Goal: Task Accomplishment & Management: Manage account settings

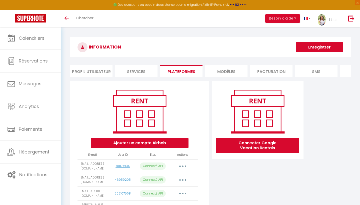
scroll to position [114, 0]
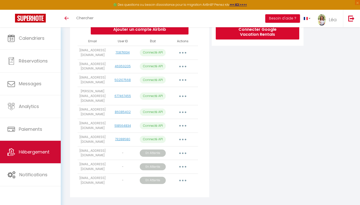
click at [38, 146] on link "Hébergement" at bounding box center [30, 152] width 61 height 23
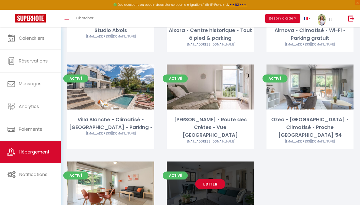
scroll to position [206, 0]
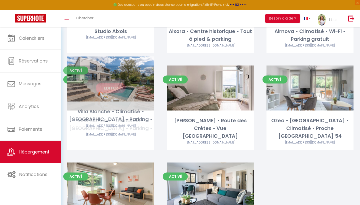
click at [111, 83] on link "Editer" at bounding box center [111, 88] width 30 height 10
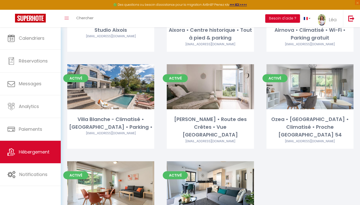
scroll to position [214, 0]
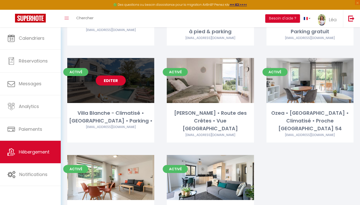
click at [104, 76] on link "Editer" at bounding box center [111, 81] width 30 height 10
select select "3"
select select "2"
select select "1"
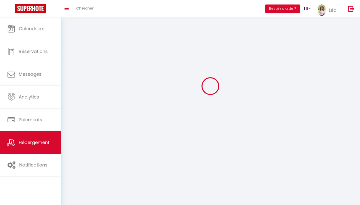
select select
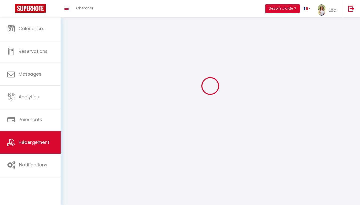
select select
checkbox input "false"
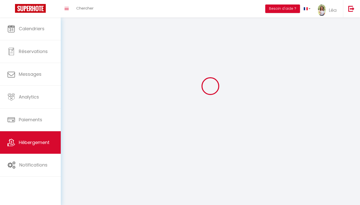
checkbox input "false"
select select
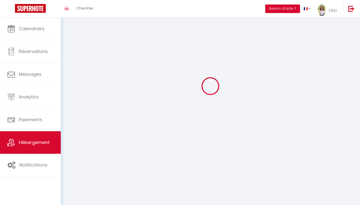
select select
checkbox input "false"
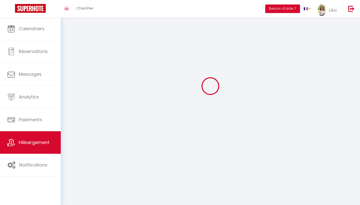
checkbox input "false"
select select
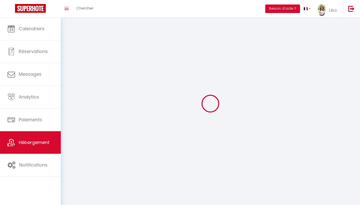
select select
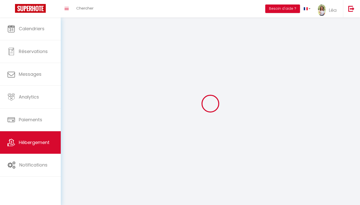
checkbox input "false"
select select
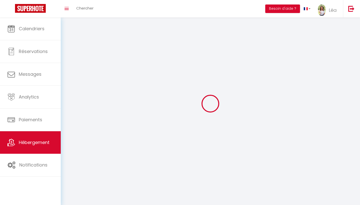
select select
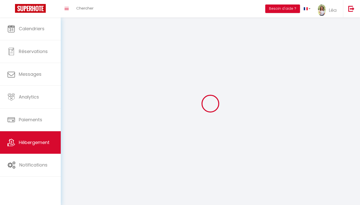
select select
checkbox input "false"
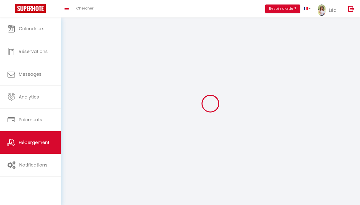
select select
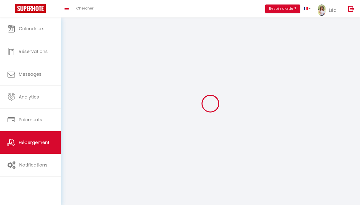
select select
checkbox input "false"
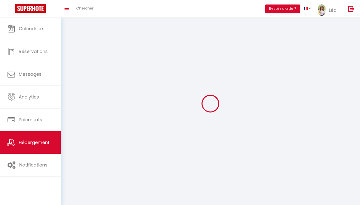
checkbox input "false"
select select
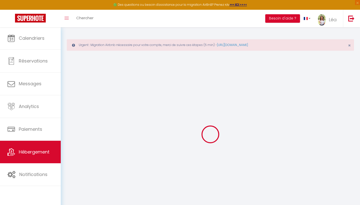
select select "+ 18 %"
checkbox input "false"
select select
checkbox input "false"
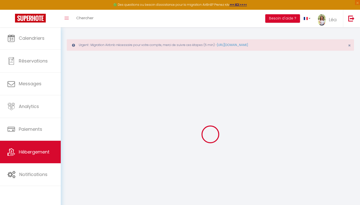
checkbox input "false"
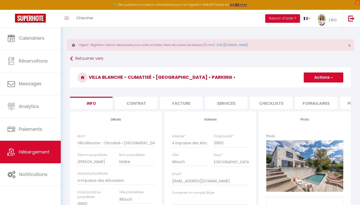
select select
checkbox input "false"
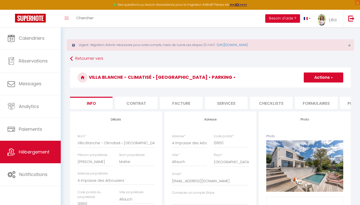
click at [133, 101] on li "Contrat" at bounding box center [136, 103] width 43 height 12
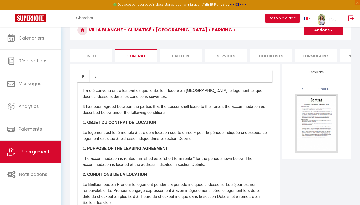
scroll to position [51, 0]
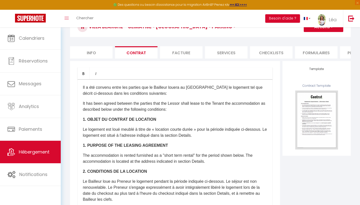
click at [349, 52] on li "Plateformes" at bounding box center [361, 52] width 43 height 12
select select
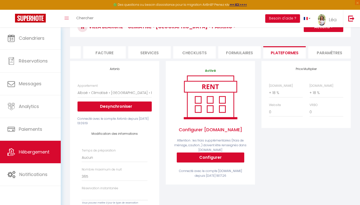
scroll to position [0, 77]
click at [325, 53] on li "Paramètres" at bounding box center [329, 52] width 43 height 12
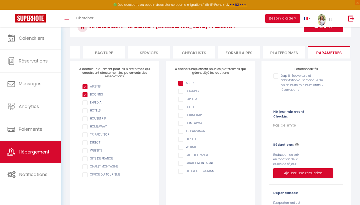
click at [233, 50] on li "Formulaires" at bounding box center [239, 52] width 43 height 12
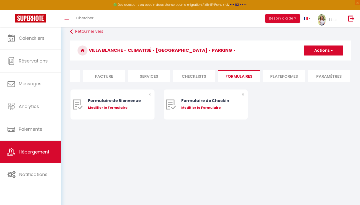
scroll to position [27, 0]
click at [200, 67] on form "Villa Blanche - Climatisé • [GEOGRAPHIC_DATA] • Parking • Actions Créer un nouv…" at bounding box center [210, 85] width 281 height 89
click at [200, 74] on li "Checklists" at bounding box center [194, 76] width 43 height 12
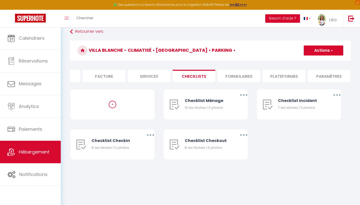
click at [146, 74] on li "Services" at bounding box center [149, 76] width 43 height 12
select select
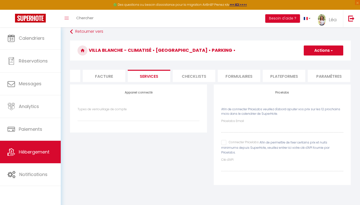
click at [245, 125] on input "Pricelabs Email" at bounding box center [283, 128] width 122 height 9
click at [222, 143] on input "Connecter Pricelabs" at bounding box center [241, 142] width 38 height 5
checkbox input "true"
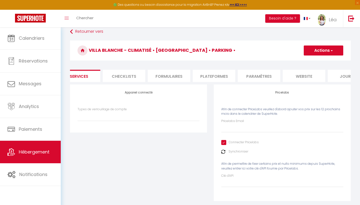
scroll to position [0, 152]
click at [311, 73] on li "website" at bounding box center [300, 76] width 43 height 12
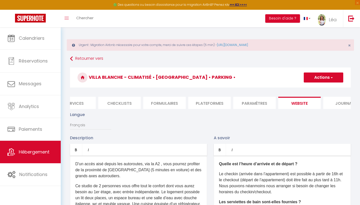
select select
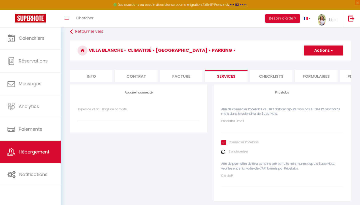
scroll to position [0, 0]
click at [97, 69] on form "Villa Blanche - Climatisé • [GEOGRAPHIC_DATA] • Parking • Actions Enregistrer I…" at bounding box center [210, 124] width 281 height 167
click at [91, 74] on li "Info" at bounding box center [91, 76] width 43 height 12
select select
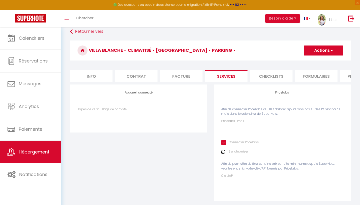
checkbox input "false"
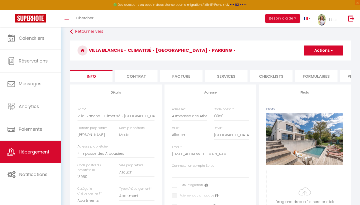
click at [208, 120] on div "Adresse * [STREET_ADDRESS]" at bounding box center [190, 116] width 42 height 19
drag, startPoint x: 200, startPoint y: 117, endPoint x: 162, endPoint y: 116, distance: 38.3
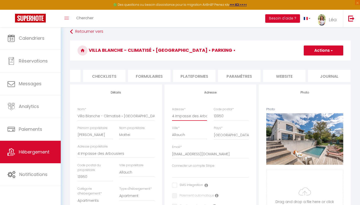
scroll to position [0, 167]
click at [290, 70] on li "website" at bounding box center [285, 76] width 43 height 12
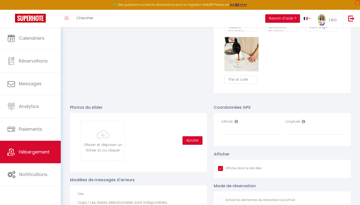
scroll to position [475, 0]
click at [240, 131] on input "Latitude" at bounding box center [251, 130] width 58 height 9
paste input "43.3414209,5.4713281"
drag, startPoint x: 258, startPoint y: 129, endPoint x: 241, endPoint y: 131, distance: 17.1
click at [241, 131] on input "43.3414209,5.4713281" at bounding box center [251, 130] width 58 height 9
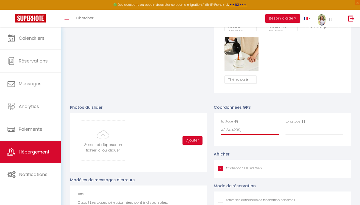
type input "43.3414209,"
click at [303, 128] on input "Longitude" at bounding box center [315, 130] width 58 height 9
paste input "5.4713281"
type input "5.4713281"
click at [251, 131] on input "43.3414209," at bounding box center [251, 130] width 58 height 9
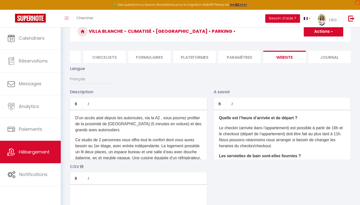
scroll to position [35, 0]
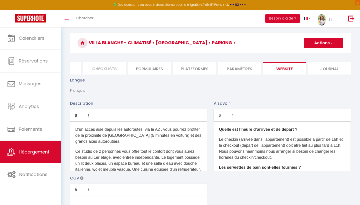
type input "43.3414209"
click at [324, 49] on h3 "Villa Blanche - Climatisé • [GEOGRAPHIC_DATA] • Parking •" at bounding box center [210, 43] width 281 height 20
click at [324, 45] on button "Actions" at bounding box center [324, 43] width 40 height 10
click at [323, 56] on input "Enregistrer" at bounding box center [318, 54] width 19 height 5
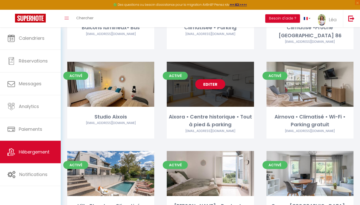
scroll to position [130, 0]
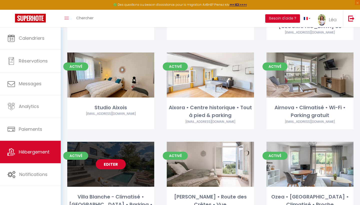
click at [108, 159] on link "Editer" at bounding box center [111, 164] width 30 height 10
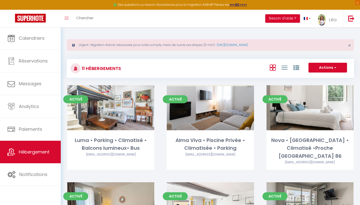
select select "3"
select select "2"
select select "1"
select select
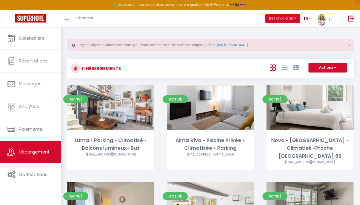
select select "28"
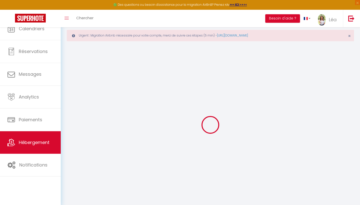
select select
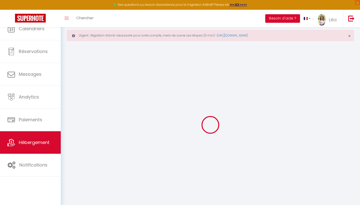
select select
checkbox input "false"
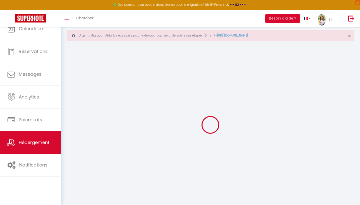
select select
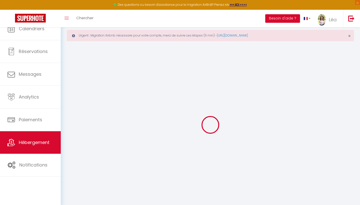
select select
checkbox input "false"
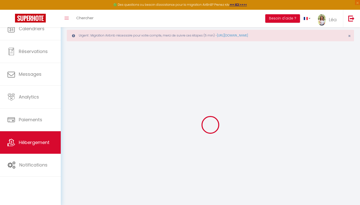
checkbox input "false"
select select
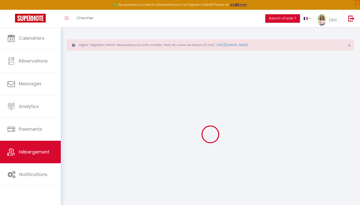
select select
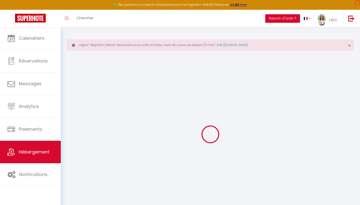
select select
checkbox input "false"
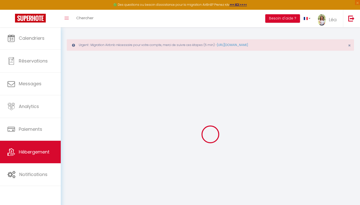
select select
type input "Villa Blanche - Climatisé • [GEOGRAPHIC_DATA] • Parking •"
type input "[PERSON_NAME]"
type input "Mattei"
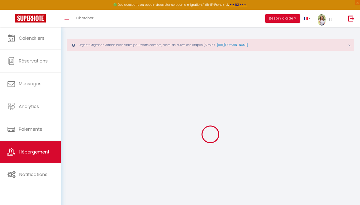
type input "4 Impasse des Arbousiers"
type input "13950"
type input "Allauch"
select select "8"
select select "3"
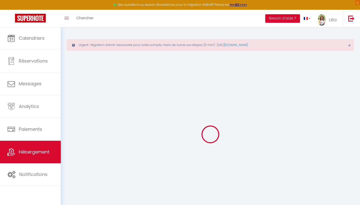
select select "3"
type input "280"
type input "200"
type input "2000"
select select
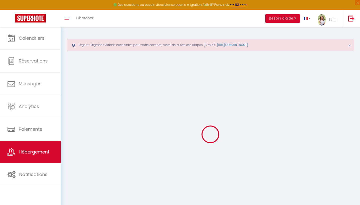
select select
type input "4 Impasse des Arbousiers"
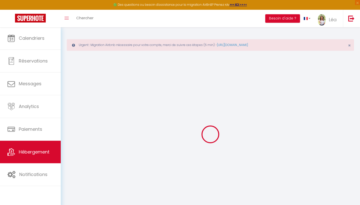
type input "13950"
type input "Allauch"
type input "[EMAIL_ADDRESS][DOMAIN_NAME]"
select select
checkbox input "false"
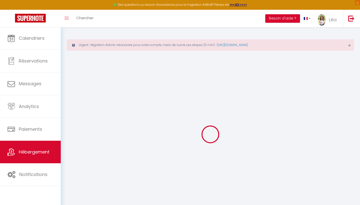
checkbox input "false"
type input "0"
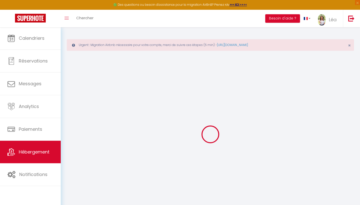
type input "0"
select select
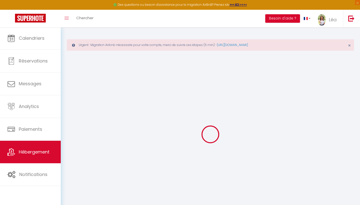
select select
checkbox input "false"
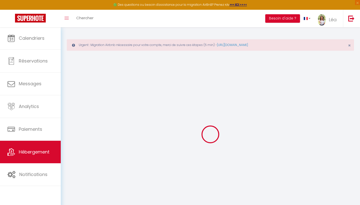
checkbox input "false"
select select
checkbox input "false"
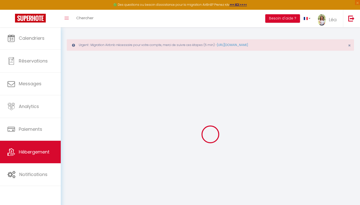
checkbox input "false"
select select "17:00"
select select "21:00"
select select "11:00"
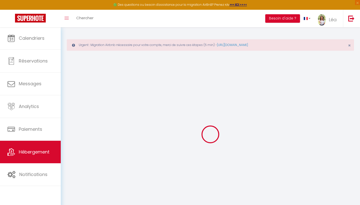
select select "30"
select select "120"
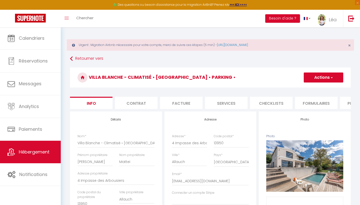
select select
checkbox input "false"
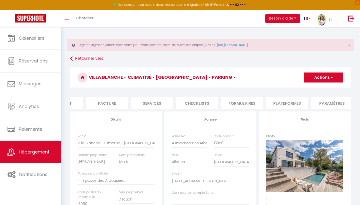
scroll to position [0, 83]
click at [276, 104] on li "Plateformes" at bounding box center [279, 103] width 43 height 12
select select
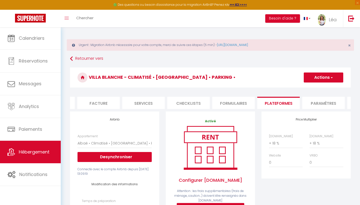
click at [315, 102] on li "Paramètres" at bounding box center [324, 103] width 43 height 12
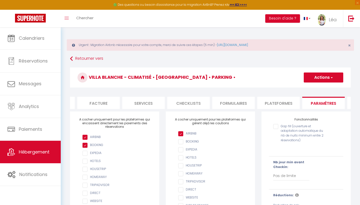
click at [284, 104] on li "Plateformes" at bounding box center [279, 103] width 43 height 12
select select
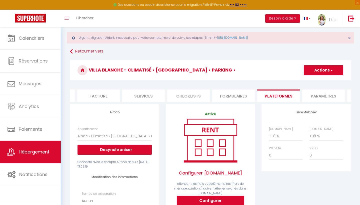
scroll to position [1, 0]
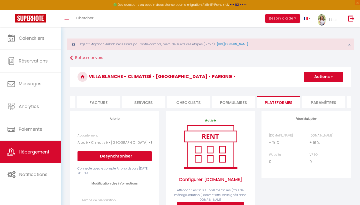
click at [310, 99] on li "Paramètres" at bounding box center [324, 102] width 43 height 12
select select
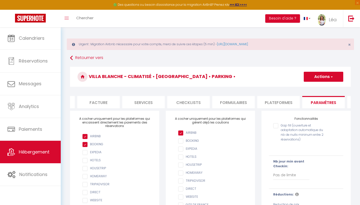
click at [243, 103] on li "Formulaires" at bounding box center [233, 102] width 43 height 12
select select
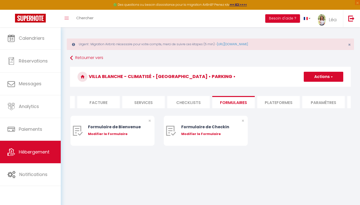
click at [195, 102] on li "Checklists" at bounding box center [188, 102] width 43 height 12
select select
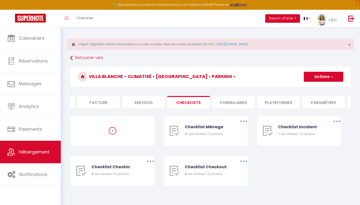
click at [272, 101] on li "Plateformes" at bounding box center [279, 102] width 43 height 12
select select
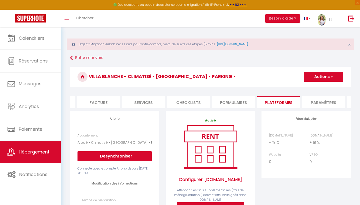
click at [145, 104] on li "Services" at bounding box center [143, 102] width 43 height 12
select select
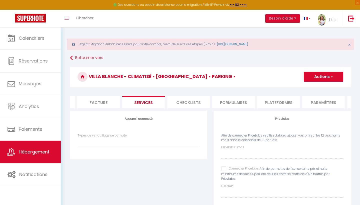
click at [222, 166] on input "Connecter Pricelabs" at bounding box center [241, 168] width 38 height 5
checkbox input "true"
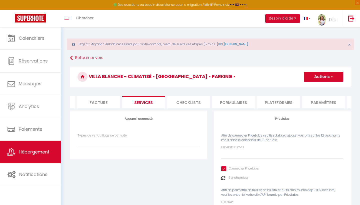
click at [236, 159] on div "Pricelabs Email Connecter Pricelabs Synchroniser Afin de permettre de fixer cer…" at bounding box center [283, 179] width 122 height 68
click at [236, 157] on input "Pricelabs Email" at bounding box center [283, 154] width 122 height 9
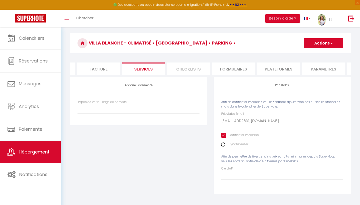
scroll to position [34, 0]
click at [317, 48] on button "Actions" at bounding box center [324, 44] width 40 height 10
click at [314, 56] on link "Enregistrer" at bounding box center [324, 54] width 40 height 7
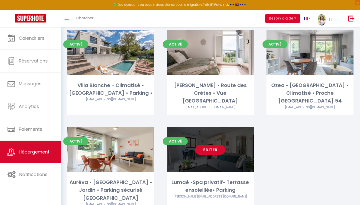
scroll to position [241, 0]
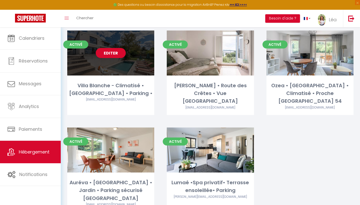
click at [113, 48] on link "Editer" at bounding box center [111, 53] width 30 height 10
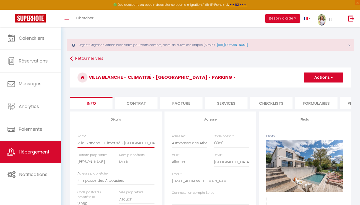
drag, startPoint x: 78, startPoint y: 143, endPoint x: 171, endPoint y: 145, distance: 93.1
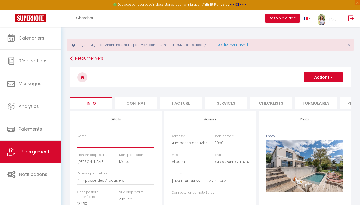
paste input "Albaé • Climatisé • [GEOGRAPHIC_DATA] • Parking • [GEOGRAPHIC_DATA]"
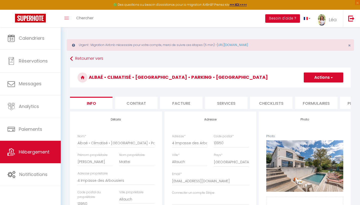
click at [337, 75] on button "Actions" at bounding box center [324, 78] width 40 height 10
click at [314, 88] on link "Enregistrer" at bounding box center [317, 88] width 54 height 7
click at [335, 81] on button "Actions" at bounding box center [324, 78] width 40 height 10
click at [306, 88] on input "Enregistrer" at bounding box center [304, 88] width 19 height 5
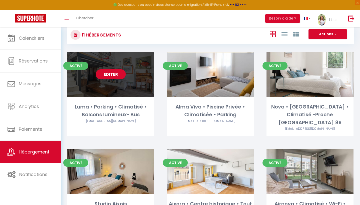
scroll to position [34, 0]
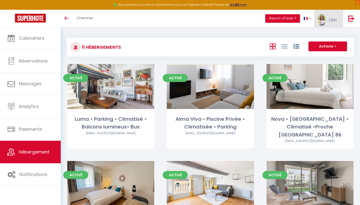
click at [324, 21] on img at bounding box center [322, 19] width 8 height 11
click at [315, 37] on link "Paramètres" at bounding box center [323, 35] width 37 height 9
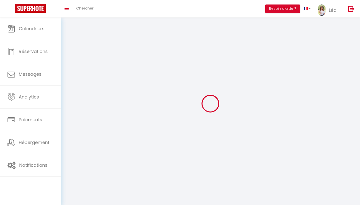
type input "Léa"
type input "[DEMOGRAPHIC_DATA]"
type input "[PHONE_NUMBER]"
type input "[STREET_ADDRESS]"
type input "13127"
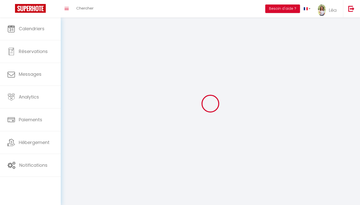
type input "Vitrolles"
type input "M6HjzYlG0YHSatnruXYMKGl9O"
type input "kgHjsmZ8TVxUegyc557ySGN98"
type input "[URL][DOMAIN_NAME]"
select select "1"
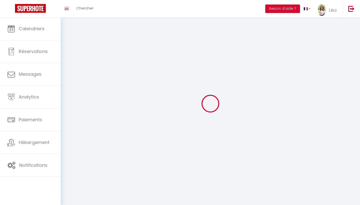
select select "28"
select select "fr"
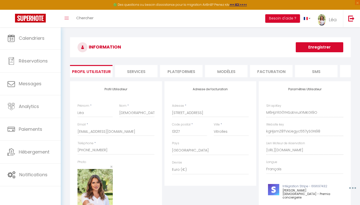
click at [276, 71] on li "Facturation" at bounding box center [271, 71] width 43 height 12
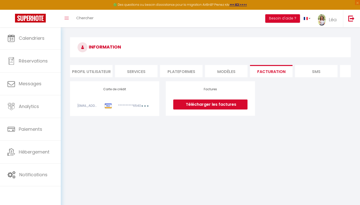
click at [190, 74] on li "Plateformes" at bounding box center [181, 71] width 43 height 12
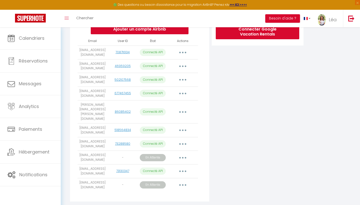
scroll to position [114, 0]
click at [181, 168] on button "button" at bounding box center [183, 172] width 14 height 8
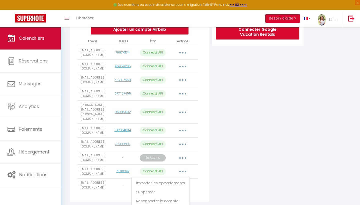
click at [36, 41] on span "Calendriers" at bounding box center [32, 38] width 26 height 6
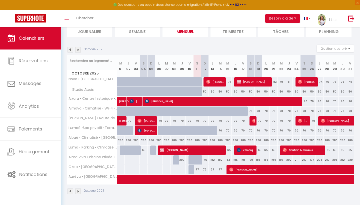
scroll to position [58, 0]
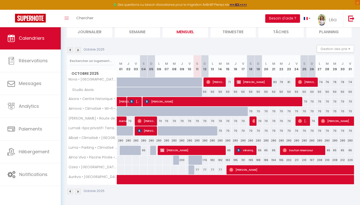
click at [223, 150] on span "Batinov Batinov" at bounding box center [192, 151] width 65 height 10
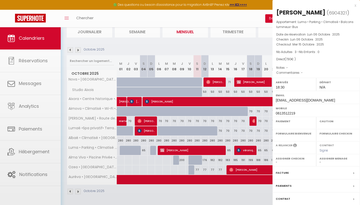
select select "OK"
select select "KO"
select select "0"
select select "1"
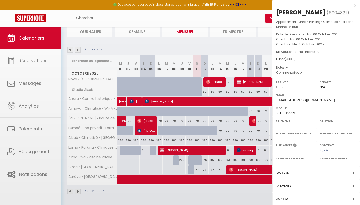
select select
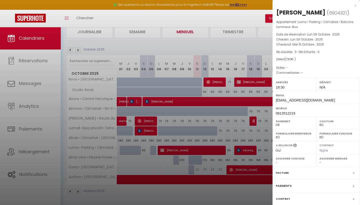
click at [355, 5] on div "x" at bounding box center [315, 6] width 84 height 6
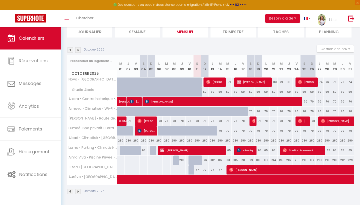
click at [255, 153] on span "véronique Sève" at bounding box center [246, 151] width 18 height 10
select select "52923"
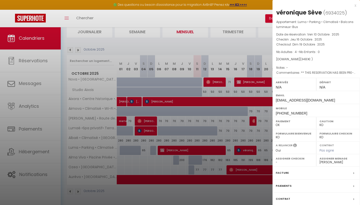
click at [353, 5] on div "x" at bounding box center [315, 6] width 84 height 6
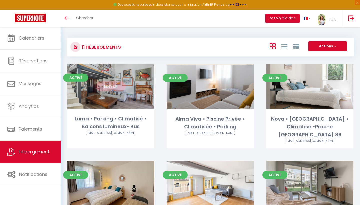
click at [109, 91] on link "Editer" at bounding box center [111, 87] width 30 height 10
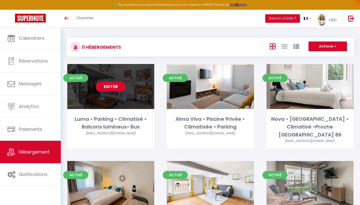
click at [109, 91] on link "Editer" at bounding box center [111, 87] width 30 height 10
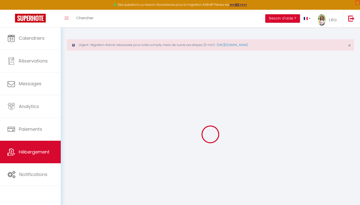
select select "+ 18 %"
select select "17:00"
select select "23:45"
select select "11:00"
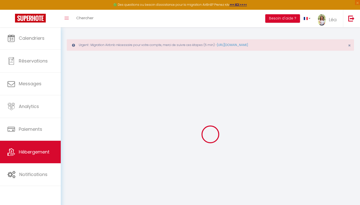
select select "30"
select select "120"
select select "22398-1344155938883734353"
select select
checkbox input "false"
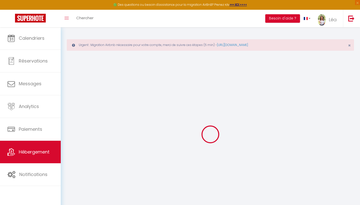
checkbox input "false"
select select
select select "EUR"
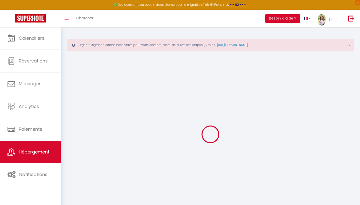
select select
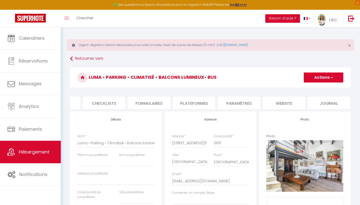
scroll to position [0, 167]
click at [242, 102] on li "Paramètres" at bounding box center [240, 103] width 43 height 12
select select
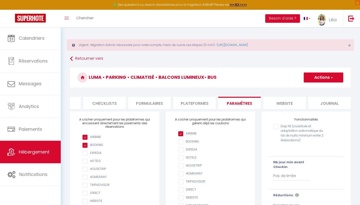
click at [286, 102] on li "website" at bounding box center [285, 103] width 43 height 12
select select
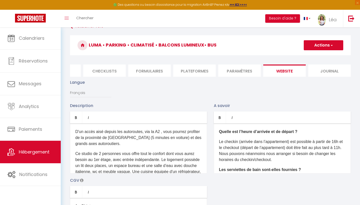
scroll to position [34, 0]
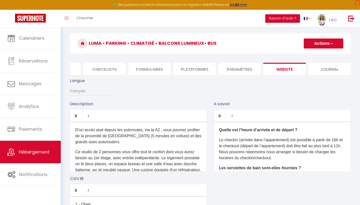
click at [195, 67] on li "Plateformes" at bounding box center [194, 69] width 43 height 12
select select
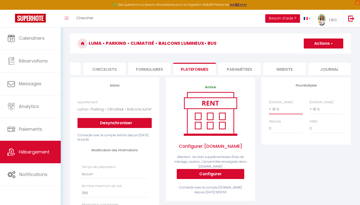
select select "+ 17 %"
select select
select select "+ 20 %"
select select
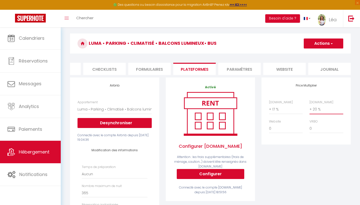
select select
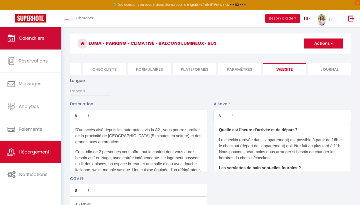
click at [24, 42] on link "Calendriers" at bounding box center [30, 38] width 61 height 23
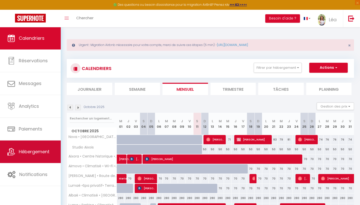
click at [33, 147] on link "Hébergement" at bounding box center [30, 152] width 61 height 23
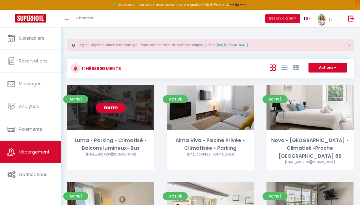
click at [112, 113] on div "Editer" at bounding box center [110, 107] width 87 height 45
click at [116, 107] on link "Editer" at bounding box center [111, 108] width 30 height 10
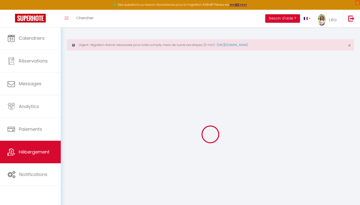
select select
checkbox input "false"
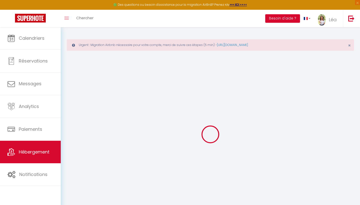
select select
checkbox input "false"
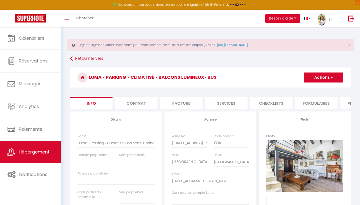
click at [348, 103] on li "Plateformes" at bounding box center [361, 103] width 43 height 12
select select
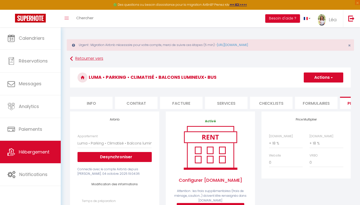
click at [73, 60] on link "Retourner vers" at bounding box center [210, 58] width 281 height 9
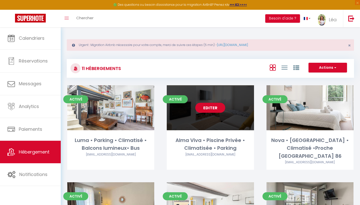
click at [201, 116] on div "Editer" at bounding box center [210, 107] width 87 height 45
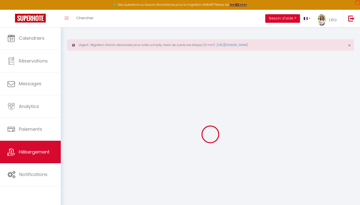
select select
checkbox input "false"
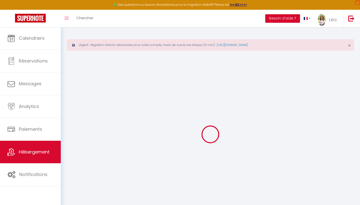
select select
checkbox input "false"
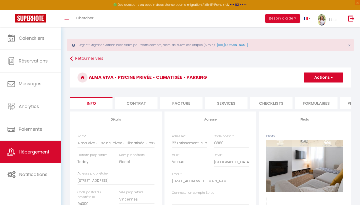
click at [347, 106] on li "Plateformes" at bounding box center [361, 103] width 43 height 12
select select
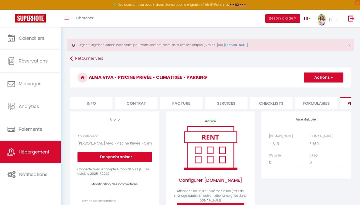
click at [71, 60] on icon at bounding box center [71, 58] width 3 height 9
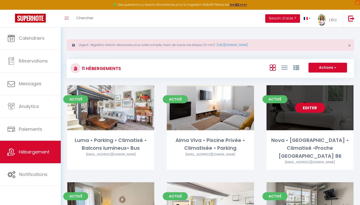
click at [318, 110] on link "Editer" at bounding box center [310, 108] width 30 height 10
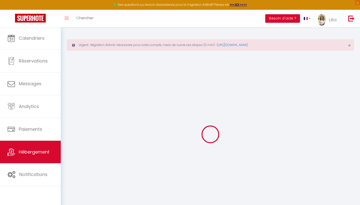
select select
checkbox input "false"
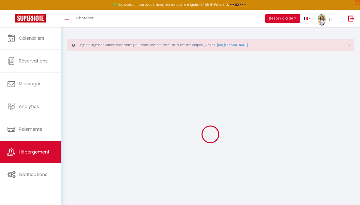
select select "17:00"
select select "23:45"
select select "11:00"
select select "30"
select select "120"
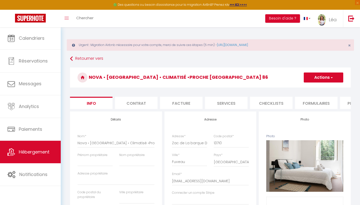
click at [348, 109] on li "Plateformes" at bounding box center [361, 103] width 43 height 12
select select
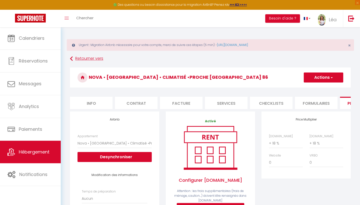
click at [72, 57] on icon at bounding box center [71, 58] width 3 height 9
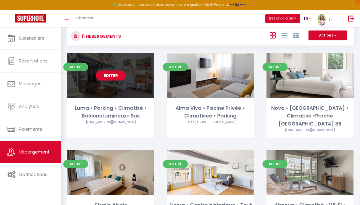
scroll to position [49, 0]
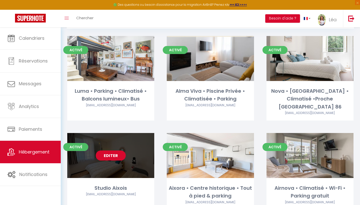
click at [116, 151] on link "Editer" at bounding box center [111, 156] width 30 height 10
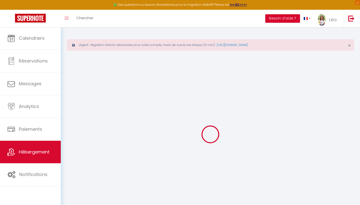
select select "17:00"
select select "23:45"
select select "11:00"
select select "30"
select select "120"
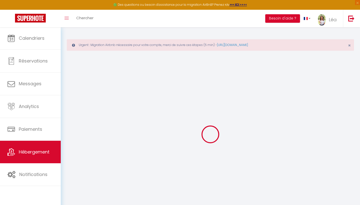
select select
checkbox input "false"
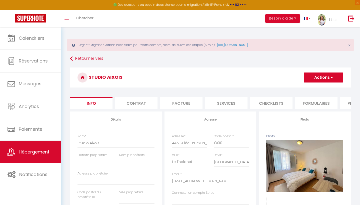
select select
checkbox input "false"
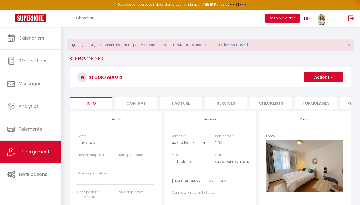
click at [72, 58] on icon at bounding box center [71, 58] width 3 height 9
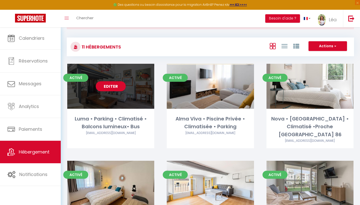
scroll to position [64, 0]
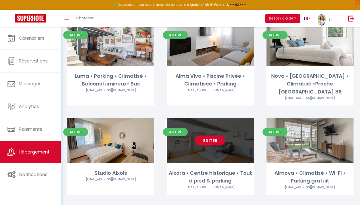
click at [204, 136] on link "Editer" at bounding box center [210, 141] width 30 height 10
click at [205, 136] on link "Editer" at bounding box center [210, 141] width 30 height 10
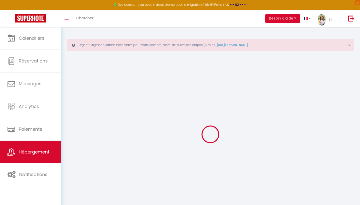
select select "17:00"
select select "23:45"
select select "12:00"
select select "30"
select select "120"
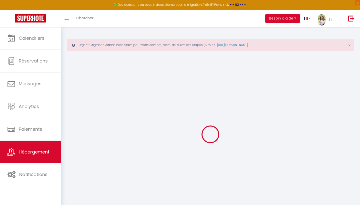
select select
checkbox input "false"
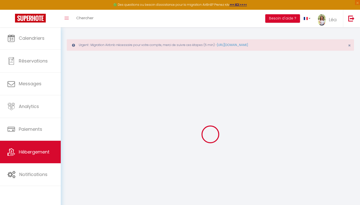
select select
checkbox input "false"
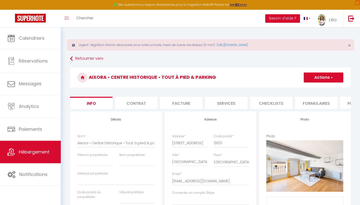
click at [344, 101] on li "Plateformes" at bounding box center [361, 103] width 43 height 12
select select
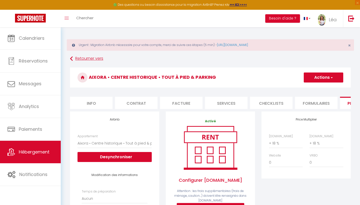
click at [72, 61] on icon at bounding box center [71, 58] width 3 height 9
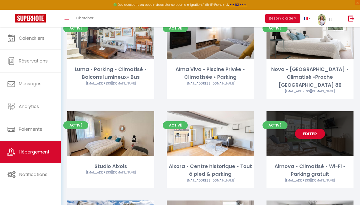
scroll to position [97, 0]
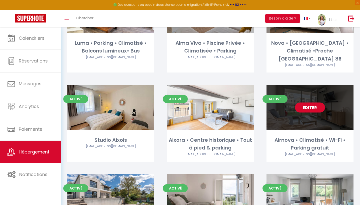
click at [302, 103] on link "Editer" at bounding box center [310, 108] width 30 height 10
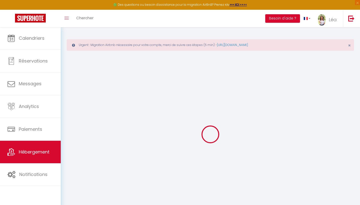
select select
checkbox input "false"
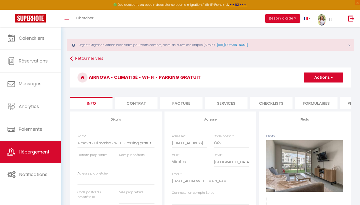
select select
checkbox input "false"
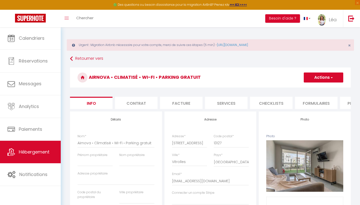
click at [346, 106] on li "Plateformes" at bounding box center [361, 103] width 43 height 12
select select
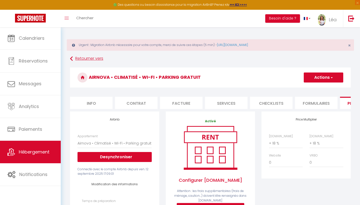
click at [75, 59] on link "Retourner vers" at bounding box center [210, 58] width 281 height 9
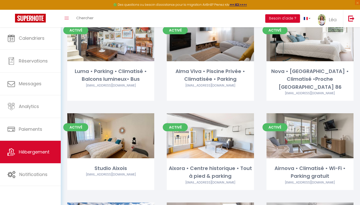
scroll to position [110, 0]
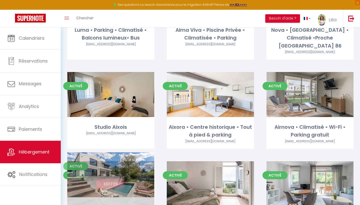
click at [106, 165] on div "Editer" at bounding box center [110, 183] width 87 height 45
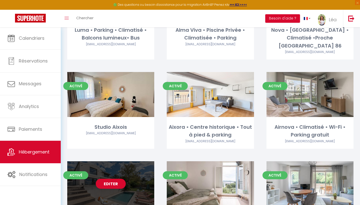
click at [100, 179] on link "Editer" at bounding box center [111, 184] width 30 height 10
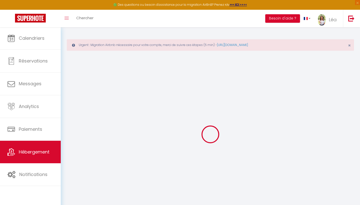
select select
checkbox input "false"
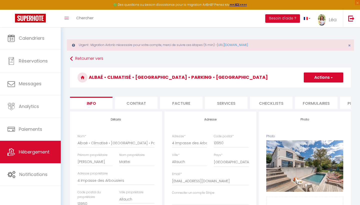
click at [346, 104] on li "Plateformes" at bounding box center [361, 103] width 43 height 12
select select
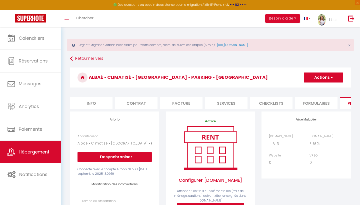
click at [72, 61] on icon at bounding box center [71, 58] width 3 height 9
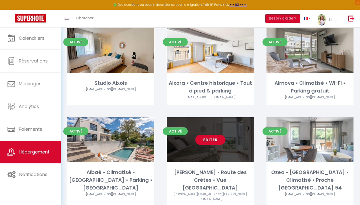
scroll to position [158, 0]
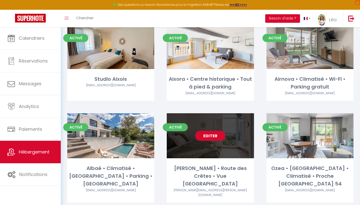
click at [201, 131] on link "Editer" at bounding box center [210, 136] width 30 height 10
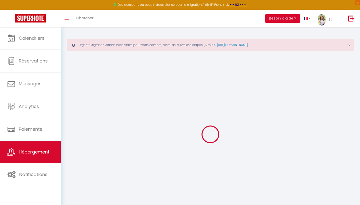
select select
checkbox input "false"
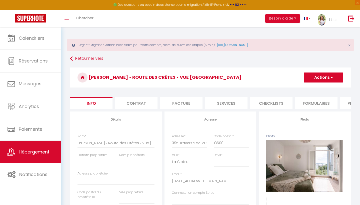
click at [348, 105] on li "Plateformes" at bounding box center [361, 103] width 43 height 12
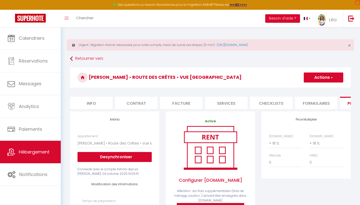
select select
click at [71, 56] on icon at bounding box center [71, 58] width 3 height 9
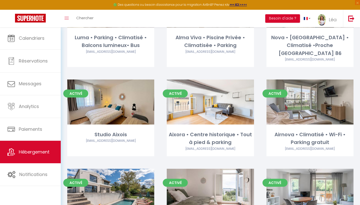
scroll to position [124, 0]
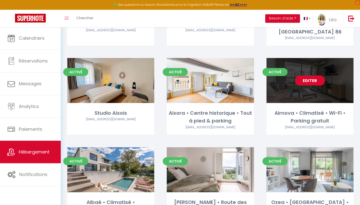
click at [306, 76] on link "Editer" at bounding box center [310, 81] width 30 height 10
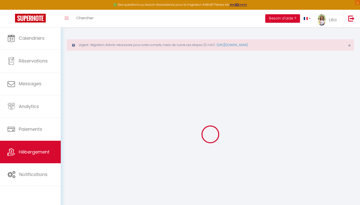
select select
checkbox input "false"
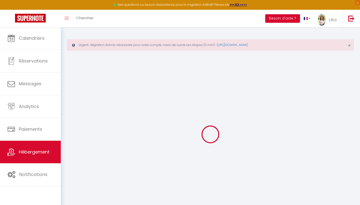
select select
checkbox input "false"
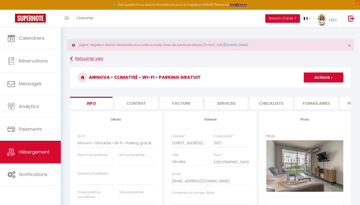
click at [74, 56] on link "Retourner vers" at bounding box center [210, 58] width 281 height 9
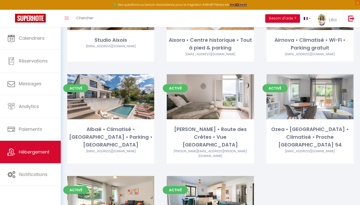
scroll to position [199, 0]
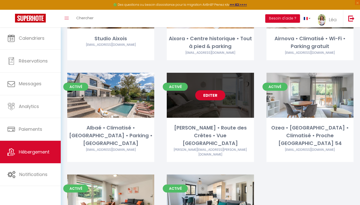
click at [209, 90] on link "Editer" at bounding box center [210, 95] width 30 height 10
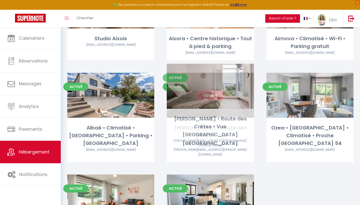
click at [213, 90] on link "Editer" at bounding box center [210, 95] width 30 height 10
click at [212, 90] on link "Editer" at bounding box center [210, 95] width 30 height 10
click at [203, 90] on link "Editer" at bounding box center [210, 95] width 30 height 10
click at [209, 90] on link "Editer" at bounding box center [210, 95] width 30 height 10
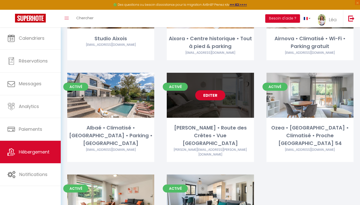
click at [214, 90] on link "Editer" at bounding box center [210, 95] width 30 height 10
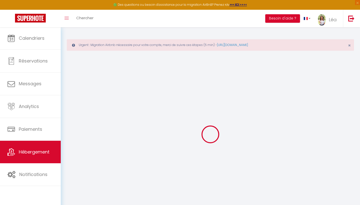
click at [214, 87] on div at bounding box center [211, 134] width 288 height 160
select select "17:00"
select select "23:45"
select select "11:00"
select select "30"
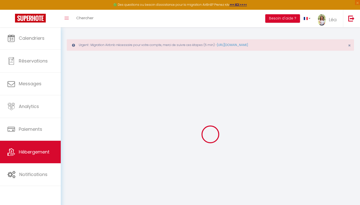
select select "120"
select select
checkbox input "false"
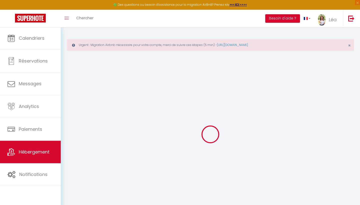
checkbox input "false"
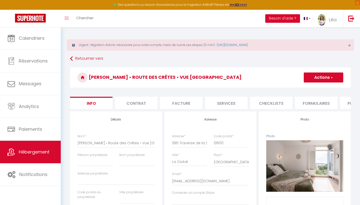
click at [347, 98] on li "Plateformes" at bounding box center [361, 103] width 43 height 12
select select
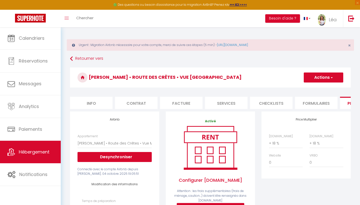
click at [79, 59] on link "Retourner vers" at bounding box center [210, 58] width 281 height 9
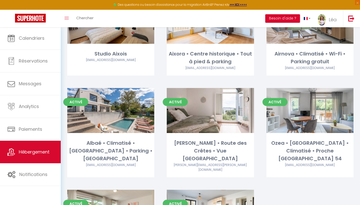
scroll to position [190, 0]
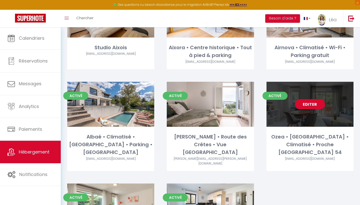
click at [307, 99] on link "Editer" at bounding box center [310, 104] width 30 height 10
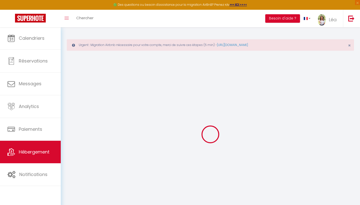
select select "16:00"
select select "23:45"
select select "10:00"
select select "30"
select select "120"
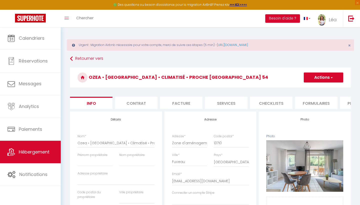
select select
checkbox input "false"
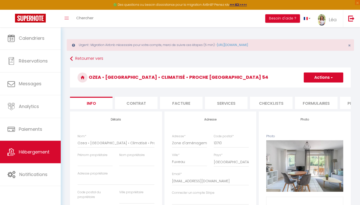
click at [349, 102] on li "Plateformes" at bounding box center [361, 103] width 43 height 12
select select
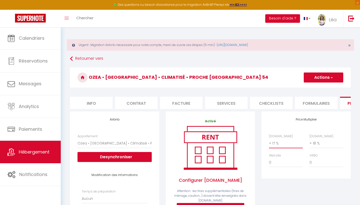
select select "+ 18 %"
select select
click at [335, 83] on h3 "Ozea • [GEOGRAPHIC_DATA] • Climatisé • Proche [GEOGRAPHIC_DATA] 54" at bounding box center [210, 78] width 281 height 20
click at [331, 83] on h3 "Ozea • [GEOGRAPHIC_DATA] • Climatisé • Proche [GEOGRAPHIC_DATA] 54" at bounding box center [210, 78] width 281 height 20
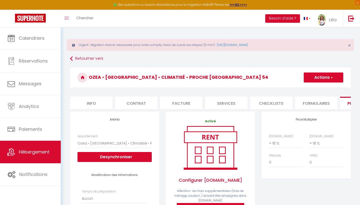
click at [329, 83] on h3 "Ozea • [GEOGRAPHIC_DATA] • Climatisé • Proche [GEOGRAPHIC_DATA] 54" at bounding box center [210, 78] width 281 height 20
click at [326, 80] on button "Actions" at bounding box center [324, 78] width 40 height 10
click at [324, 90] on link "Enregistrer" at bounding box center [324, 88] width 40 height 7
select select "EUR"
select select
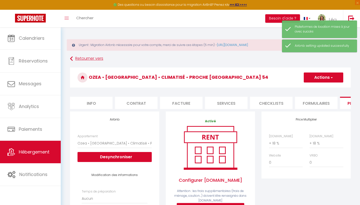
click at [78, 59] on link "Retourner vers" at bounding box center [210, 58] width 281 height 9
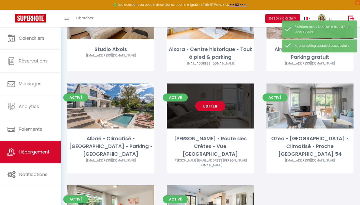
scroll to position [190, 0]
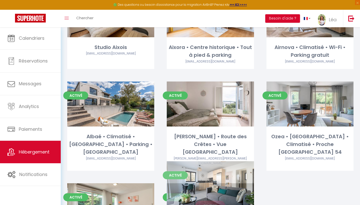
click at [211, 201] on link "Editer" at bounding box center [210, 206] width 30 height 10
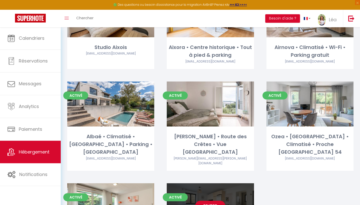
click at [211, 201] on link "Editer" at bounding box center [210, 206] width 30 height 10
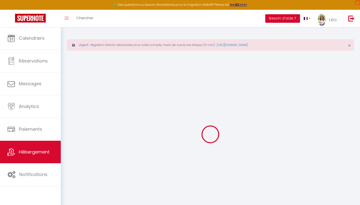
select select "17:00"
select select "23:45"
select select "12:00"
select select "30"
select select "120"
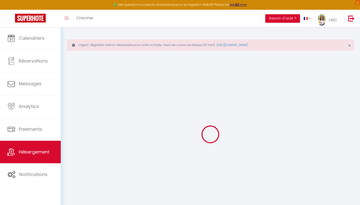
select select
checkbox input "false"
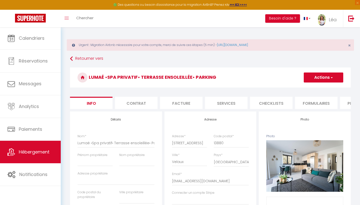
click at [348, 102] on li "Plateformes" at bounding box center [361, 103] width 43 height 12
select select
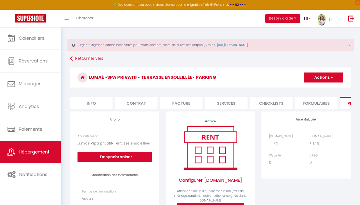
select select "+ 18 %"
select select
select select "+ 18 %"
select select
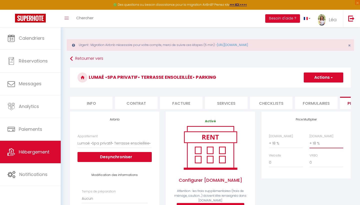
select select
click at [326, 78] on button "Actions" at bounding box center [324, 78] width 40 height 10
click at [320, 92] on link "Enregistrer" at bounding box center [324, 88] width 40 height 7
select select
select select "EUR"
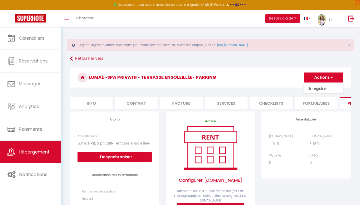
select select
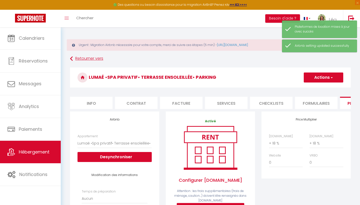
click at [74, 59] on link "Retourner vers" at bounding box center [210, 58] width 281 height 9
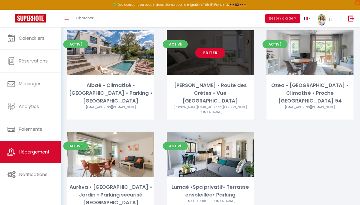
scroll to position [241, 0]
